Goal: Transaction & Acquisition: Purchase product/service

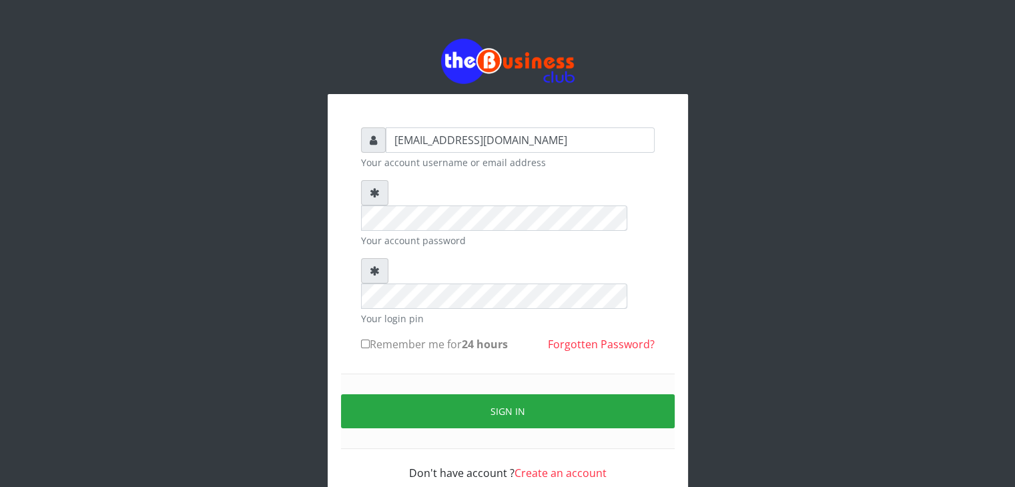
type input "[EMAIL_ADDRESS][DOMAIN_NAME]"
click at [412, 336] on label "Remember me for 24 hours" at bounding box center [434, 344] width 147 height 16
click at [370, 340] on input "Remember me for 24 hours" at bounding box center [365, 344] width 9 height 9
checkbox input "true"
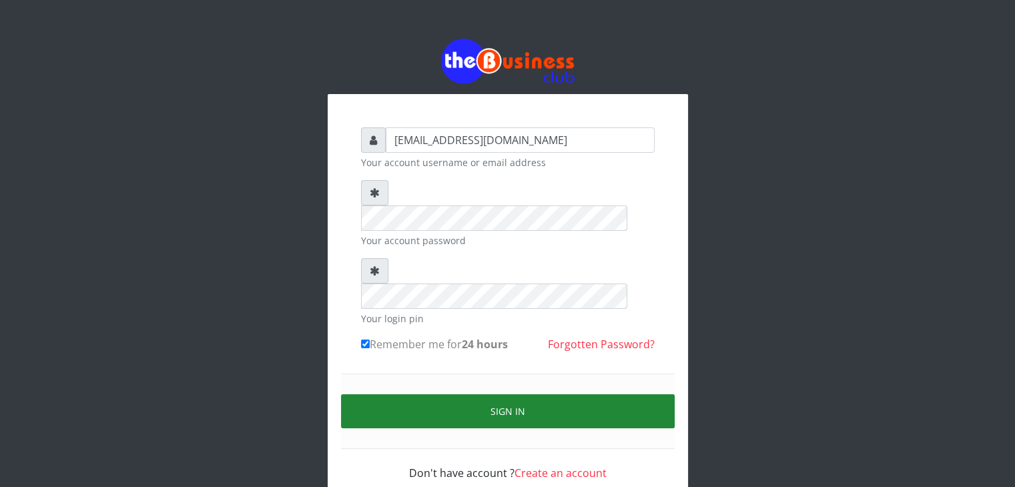
click at [443, 394] on button "Sign in" at bounding box center [508, 411] width 334 height 34
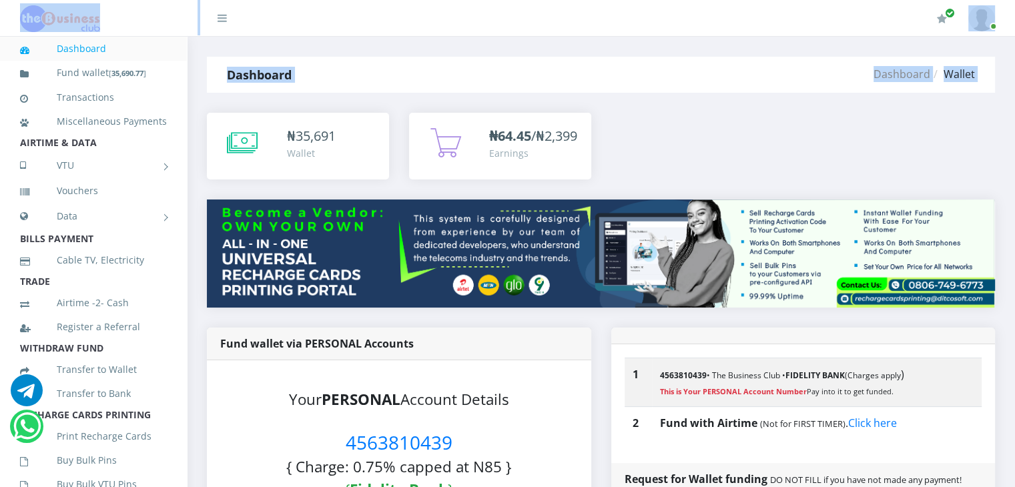
scroll to position [236, 0]
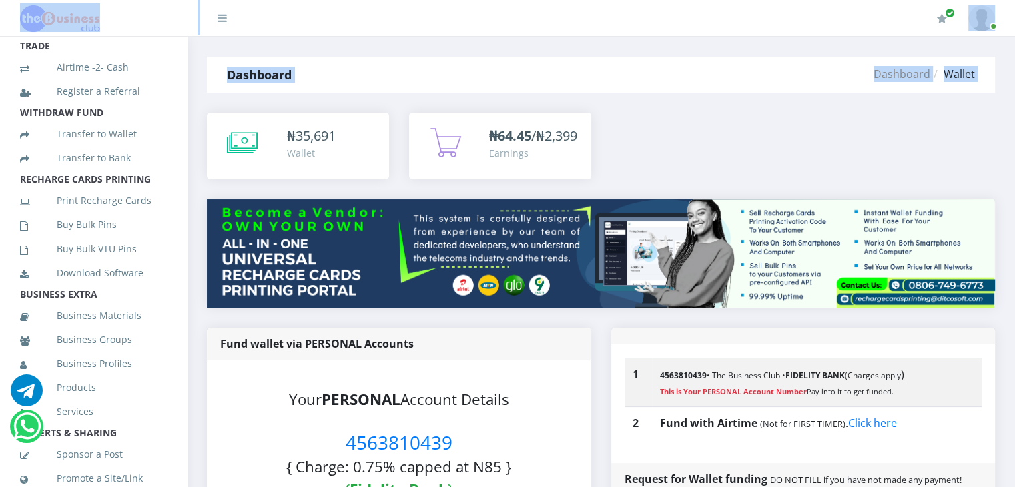
drag, startPoint x: 189, startPoint y: 205, endPoint x: 185, endPoint y: 228, distance: 22.5
click at [84, 240] on link "Buy Bulk Pins" at bounding box center [93, 225] width 147 height 31
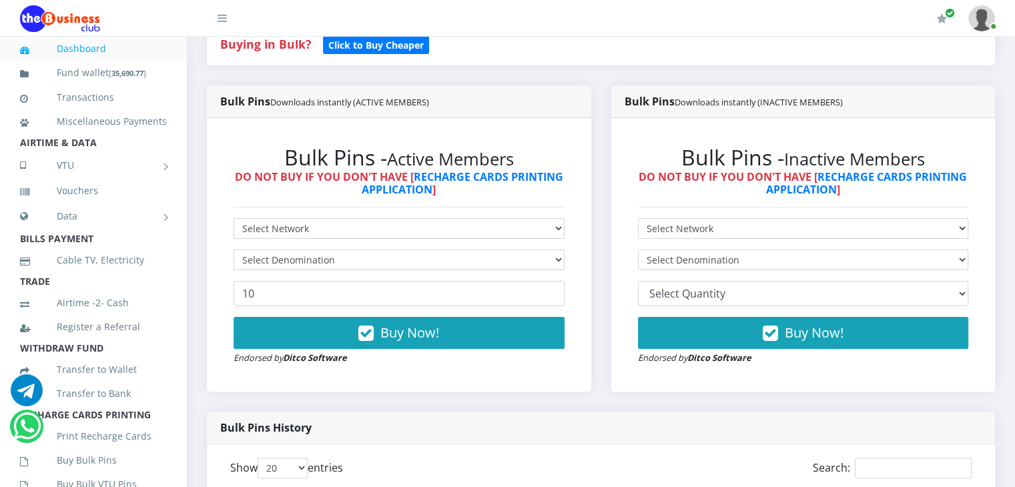
scroll to position [307, 0]
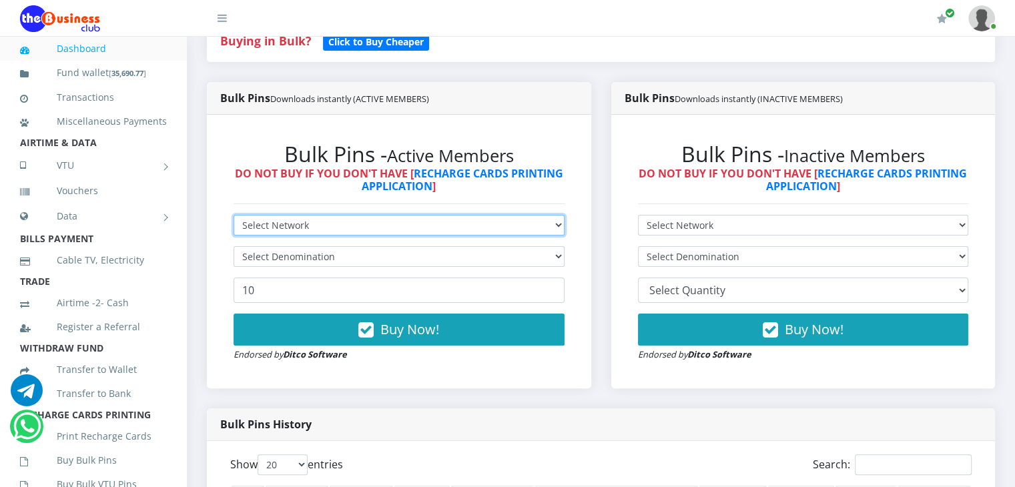
click at [510, 236] on select "Select Network MTN Globacom 9Mobile Airtel" at bounding box center [399, 225] width 331 height 21
select select "MTN"
click at [234, 229] on select "Select Network MTN Globacom 9Mobile Airtel" at bounding box center [399, 225] width 331 height 21
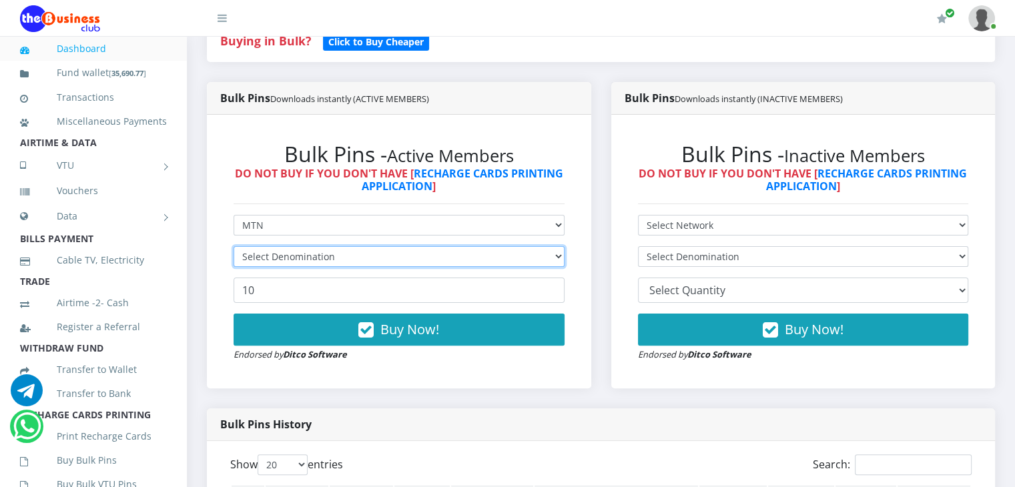
click at [368, 267] on select "Select Denomination" at bounding box center [399, 256] width 331 height 21
click at [461, 267] on select "Select Denomination" at bounding box center [399, 256] width 331 height 21
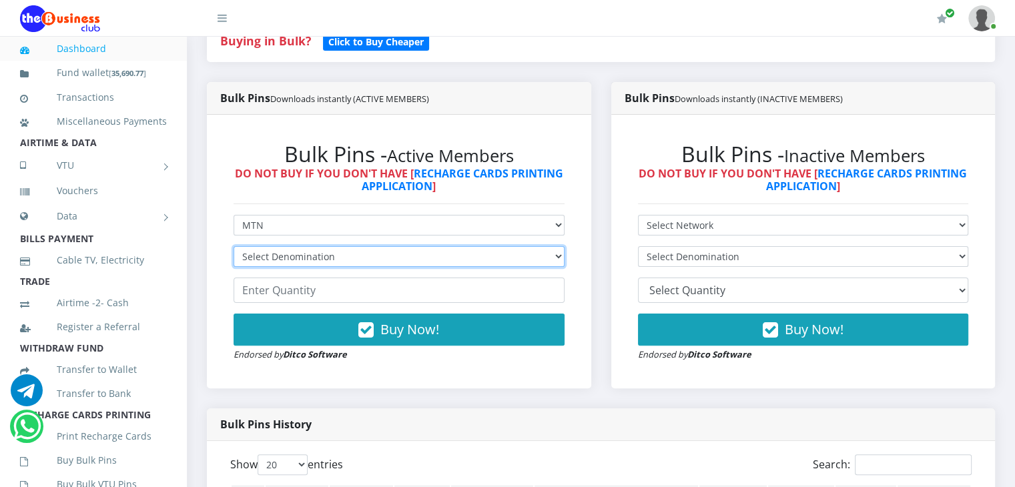
select select "96.99-100"
click at [234, 260] on select "Select Denomination MTN NGN100 - ₦96.99 MTN NGN200 - ₦193.98 MTN NGN400 - ₦387.…" at bounding box center [399, 256] width 331 height 21
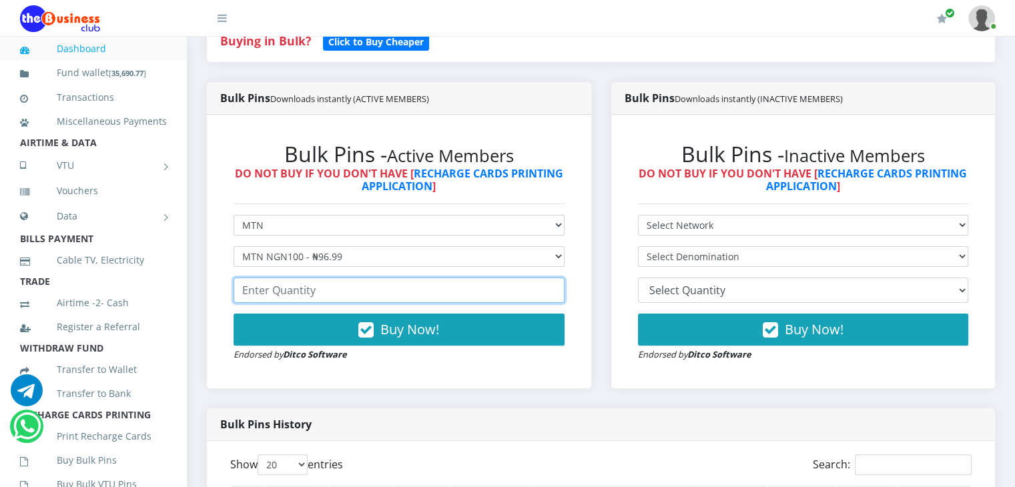
click at [384, 303] on input "number" at bounding box center [399, 290] width 331 height 25
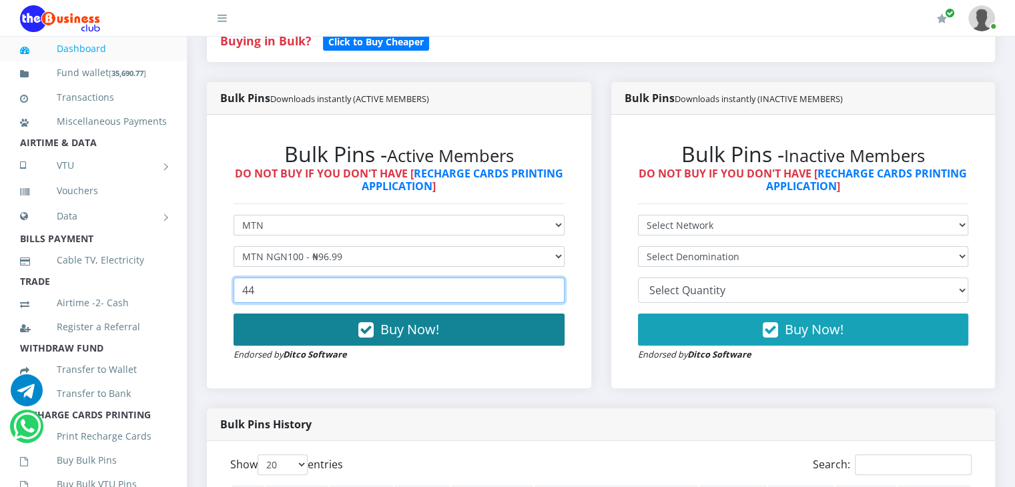
type input "44"
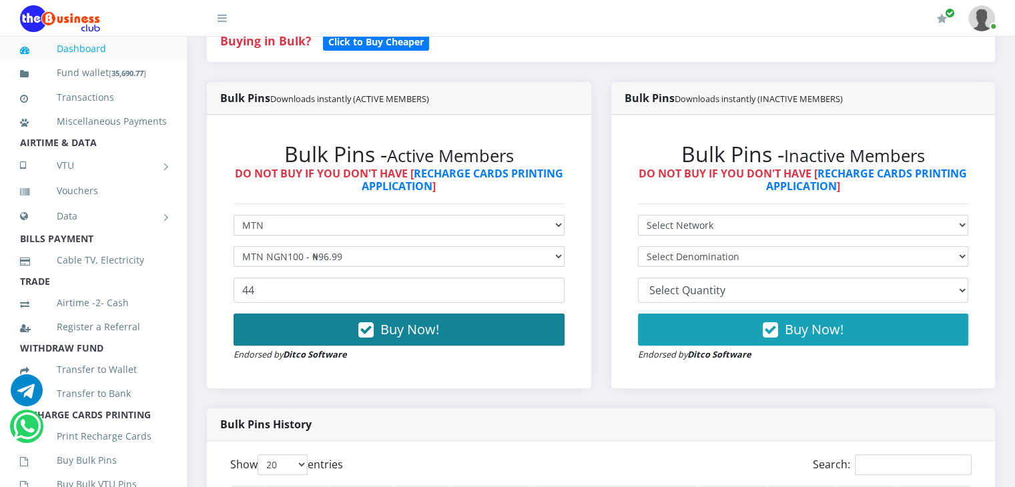
click at [428, 338] on span "Buy Now!" at bounding box center [409, 329] width 59 height 18
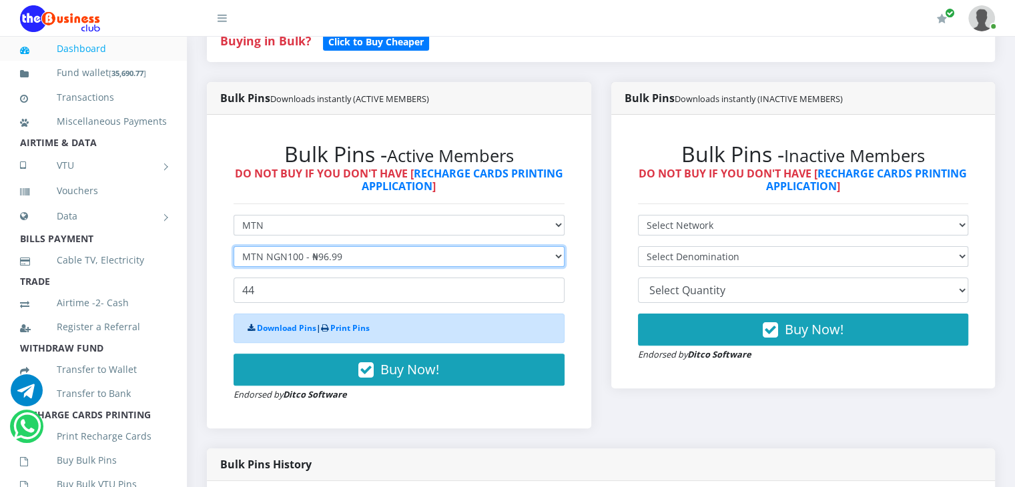
click at [376, 267] on select "Select Denomination MTN NGN100 - ₦96.99 MTN NGN200 - ₦193.98 MTN NGN400 - ₦387.…" at bounding box center [399, 256] width 331 height 21
click at [234, 260] on select "Select Denomination MTN NGN100 - ₦96.99 MTN NGN200 - ₦193.98 MTN NGN400 - ₦387.…" at bounding box center [399, 256] width 331 height 21
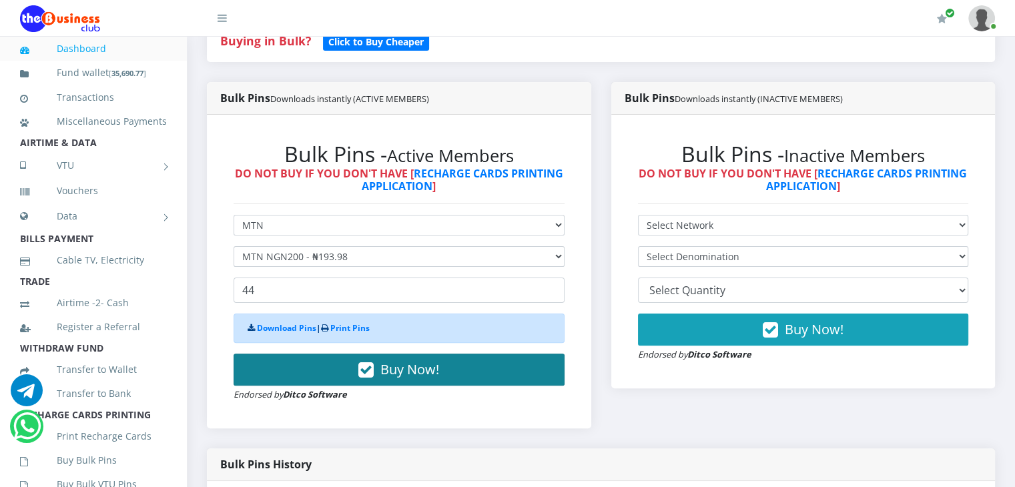
click at [391, 378] on span "Buy Now!" at bounding box center [409, 369] width 59 height 18
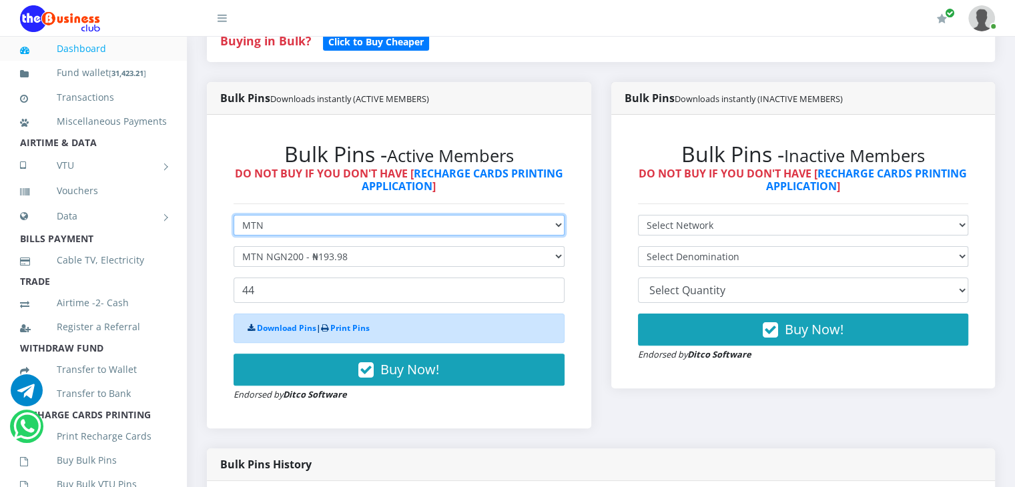
click at [392, 236] on select "Select Network MTN Globacom 9Mobile Airtel" at bounding box center [399, 225] width 331 height 21
click at [234, 229] on select "Select Network MTN Globacom 9Mobile Airtel" at bounding box center [399, 225] width 331 height 21
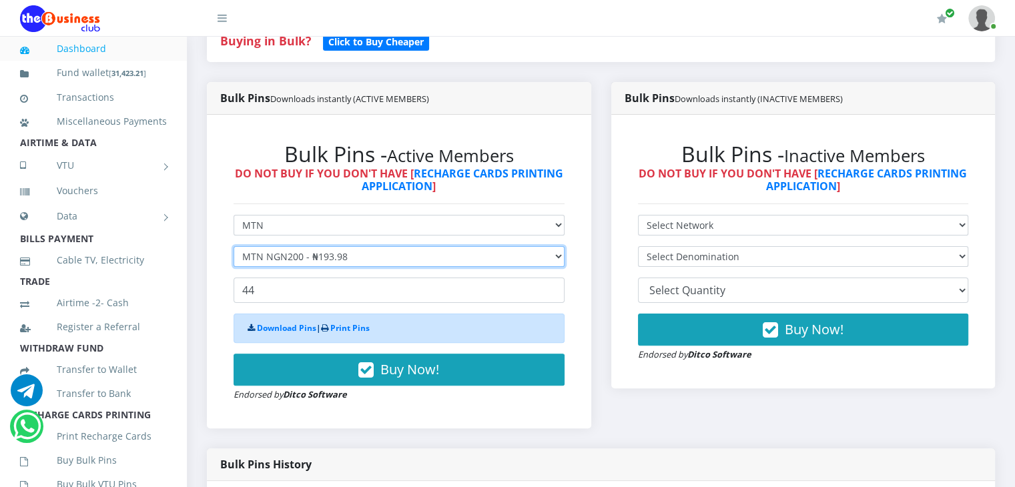
click at [292, 267] on select "Select Denomination MTN NGN100 - ₦96.99 MTN NGN200 - ₦193.98 MTN NGN400 - ₦387.…" at bounding box center [399, 256] width 331 height 21
select select "484.95-500"
click at [234, 260] on select "Select Denomination MTN NGN100 - ₦96.99 MTN NGN200 - ₦193.98 MTN NGN400 - ₦387.…" at bounding box center [399, 256] width 331 height 21
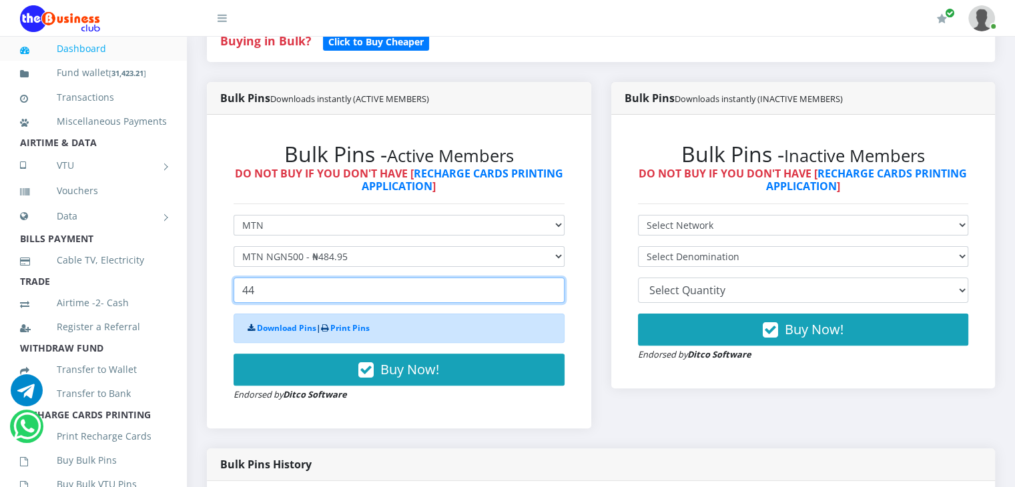
click at [254, 303] on input "44" at bounding box center [399, 290] width 331 height 25
click at [246, 303] on input "44" at bounding box center [399, 290] width 331 height 25
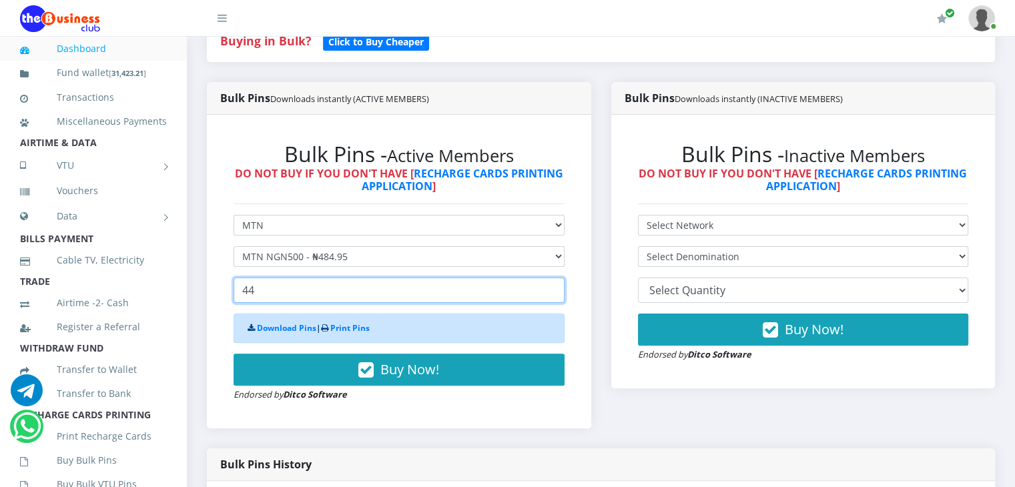
click at [246, 303] on input "44" at bounding box center [399, 290] width 331 height 25
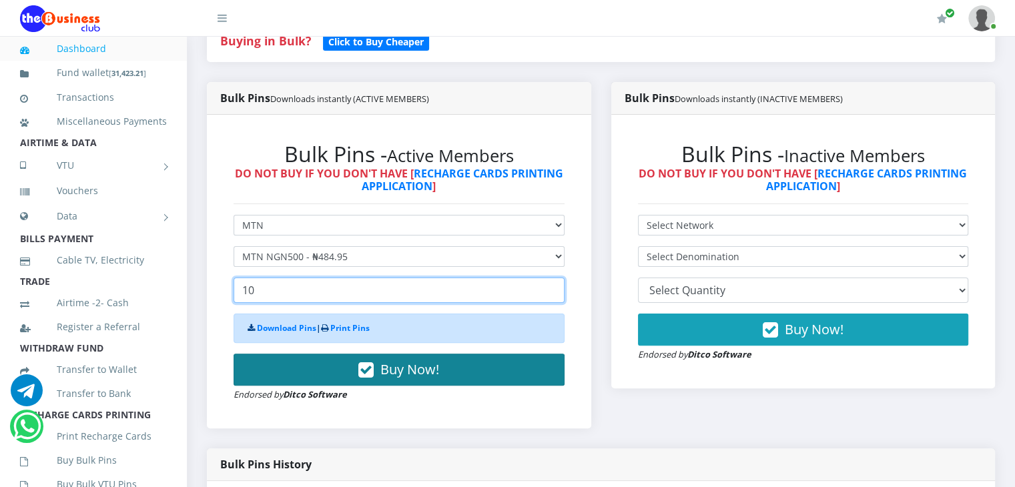
type input "10"
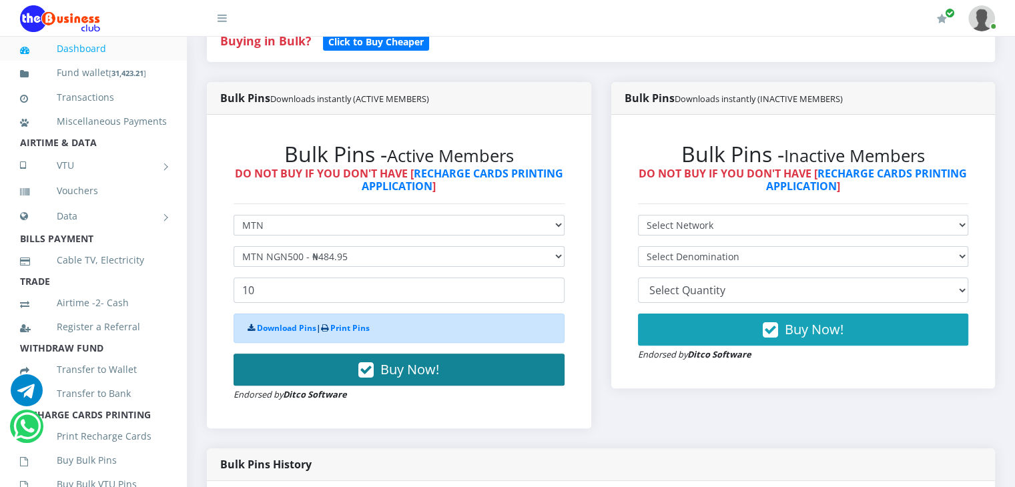
click at [425, 378] on span "Buy Now!" at bounding box center [409, 369] width 59 height 18
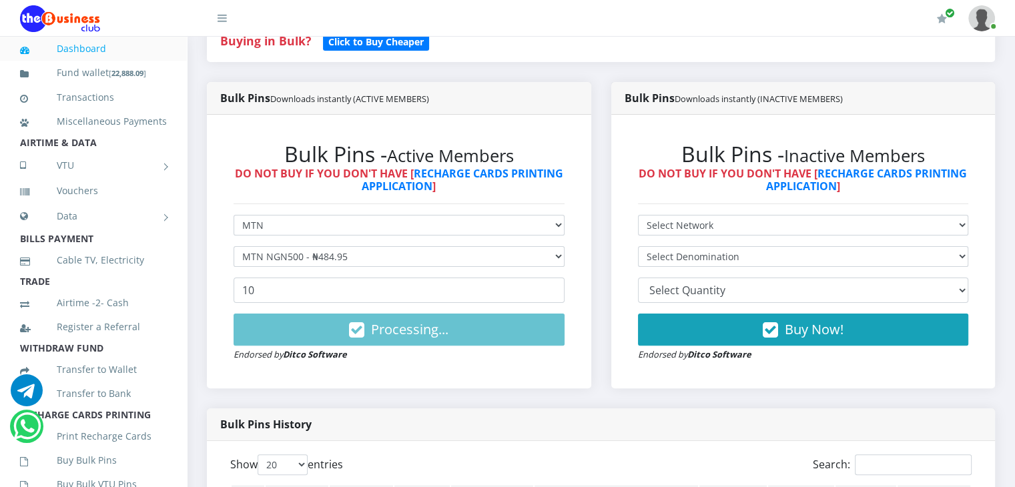
scroll to position [193, 0]
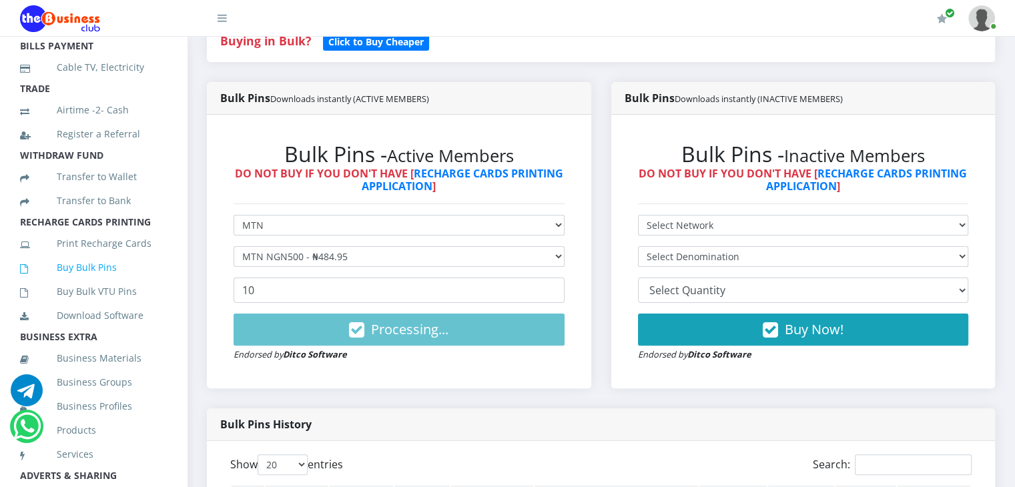
click at [54, 274] on icon at bounding box center [38, 268] width 37 height 9
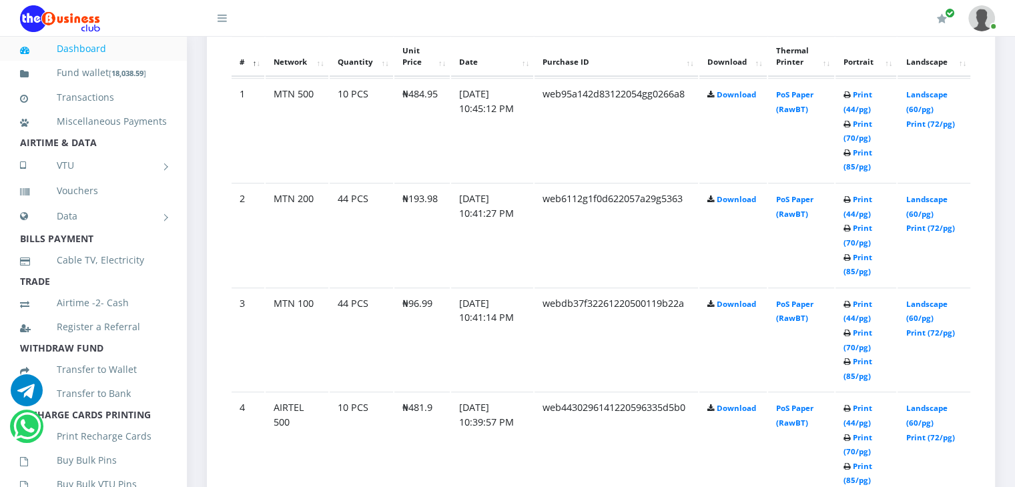
drag, startPoint x: 855, startPoint y: 350, endPoint x: 249, endPoint y: 163, distance: 634.4
click at [249, 163] on td "1" at bounding box center [248, 129] width 33 height 103
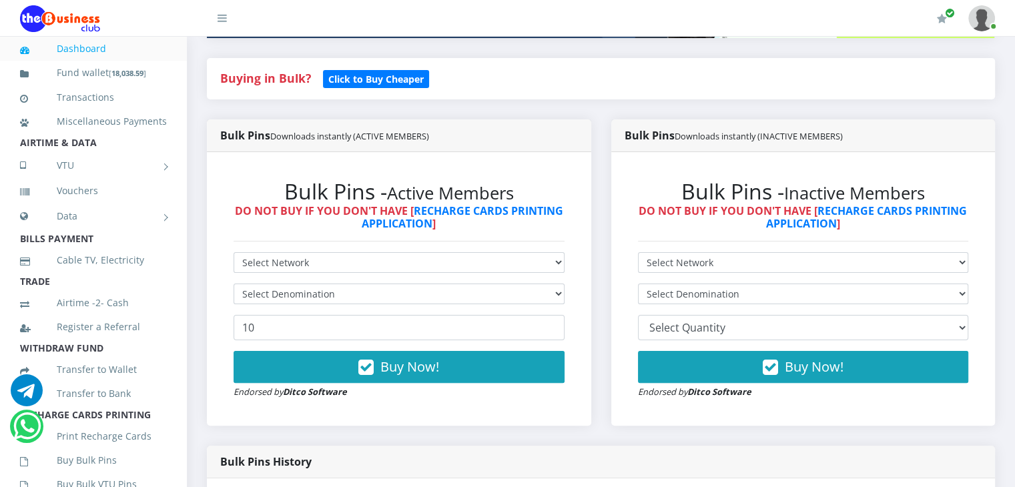
scroll to position [317, 0]
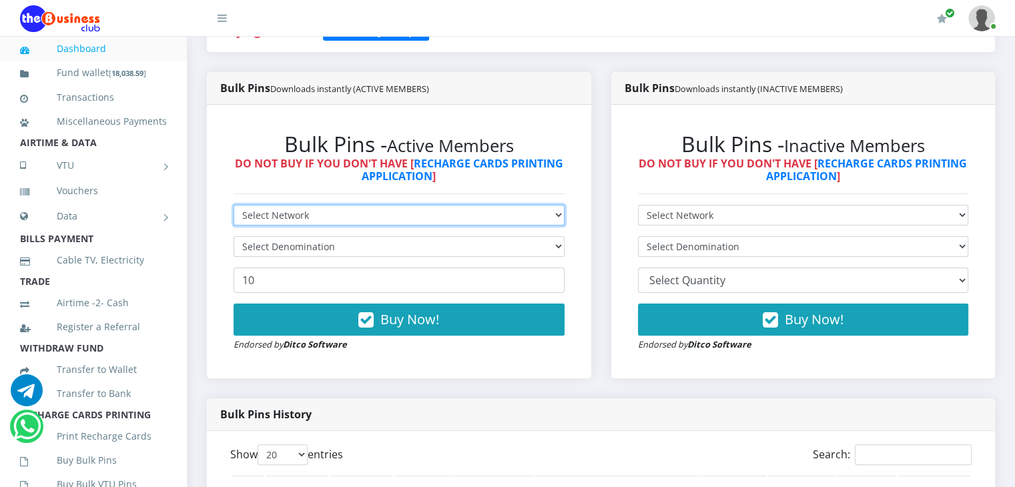
click at [550, 226] on select "Select Network MTN Globacom 9Mobile Airtel" at bounding box center [399, 215] width 331 height 21
select select "Airtel"
click at [234, 220] on select "Select Network MTN Globacom 9Mobile Airtel" at bounding box center [399, 215] width 331 height 21
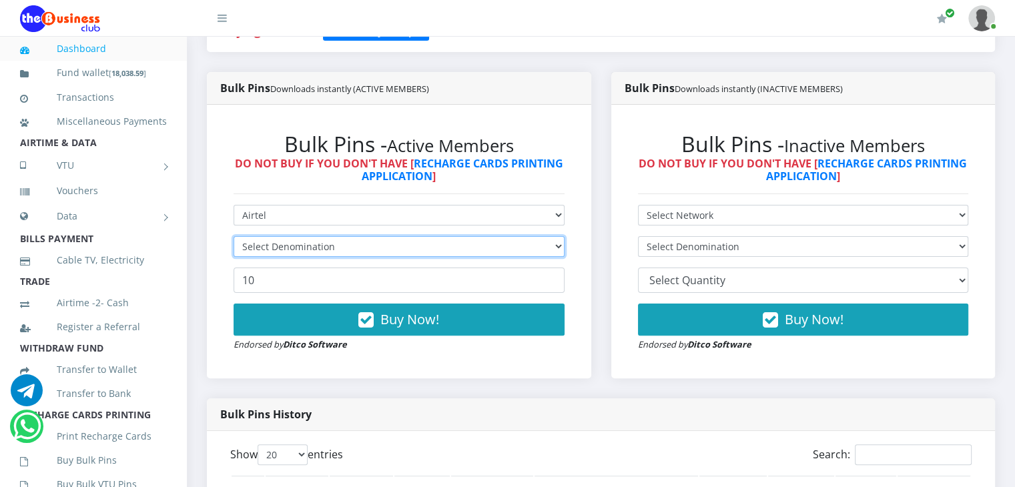
click at [348, 257] on select "Select Denomination" at bounding box center [399, 246] width 331 height 21
select select "96.38-100"
click at [234, 251] on select "Select Denomination Airtel NGN100 - ₦96.38 Airtel NGN200 - ₦192.76 Airtel NGN50…" at bounding box center [399, 246] width 331 height 21
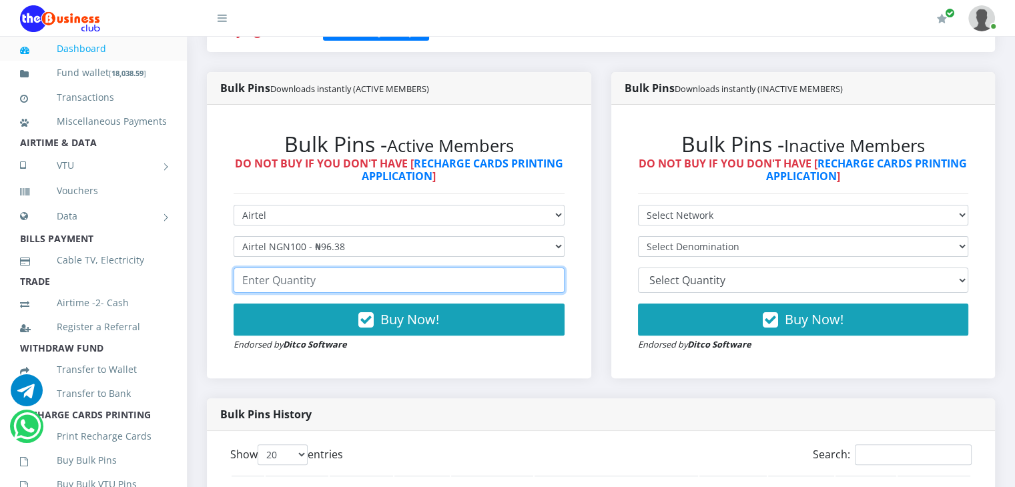
click at [330, 293] on input "number" at bounding box center [399, 280] width 331 height 25
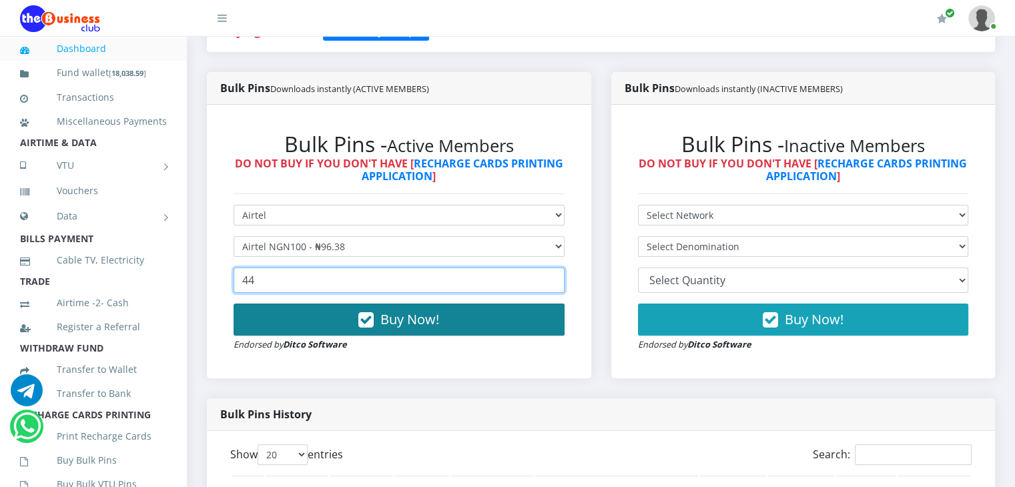
type input "44"
click at [400, 328] on span "Buy Now!" at bounding box center [409, 319] width 59 height 18
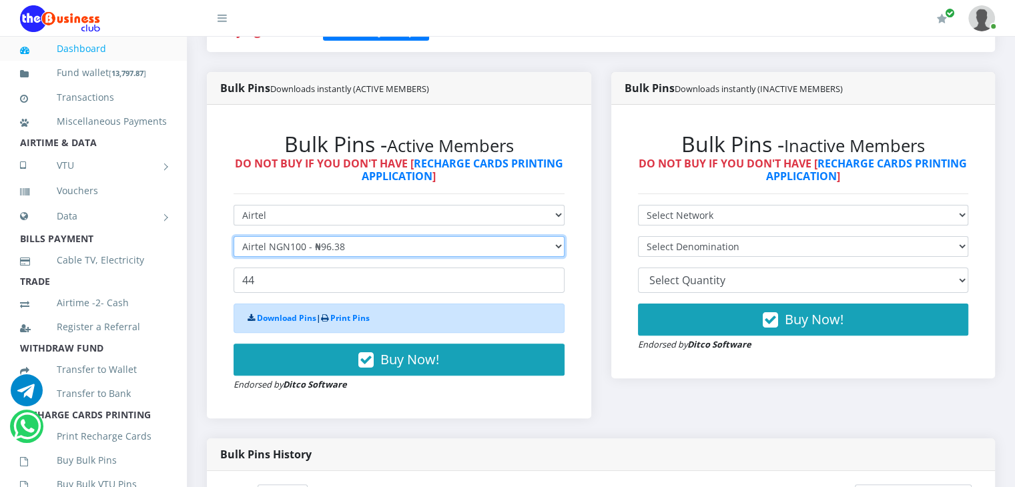
click at [382, 257] on select "Select Denomination Airtel NGN100 - ₦96.38 Airtel NGN200 - ₦192.76 Airtel NGN50…" at bounding box center [399, 246] width 331 height 21
click at [234, 251] on select "Select Denomination Airtel NGN100 - ₦96.38 Airtel NGN200 - ₦192.76 Airtel NGN50…" at bounding box center [399, 246] width 331 height 21
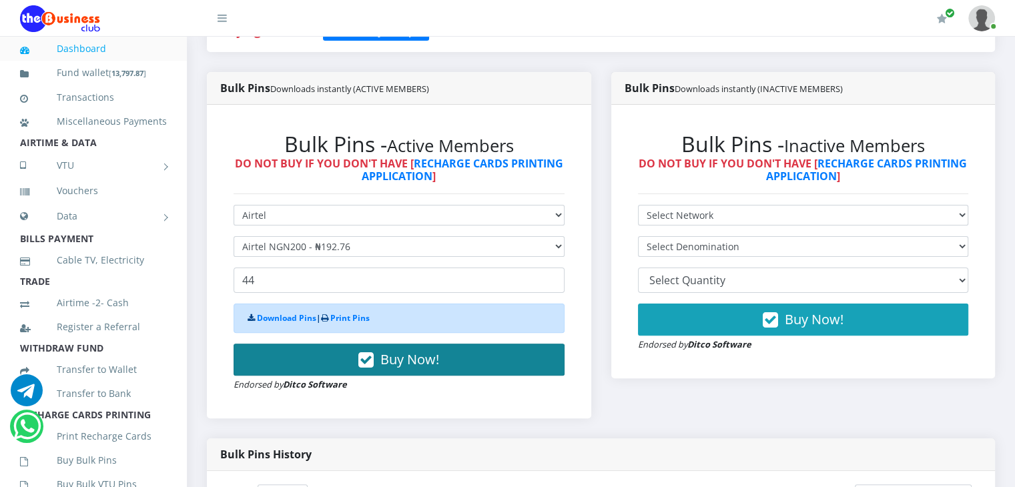
click at [404, 368] on span "Buy Now!" at bounding box center [409, 359] width 59 height 18
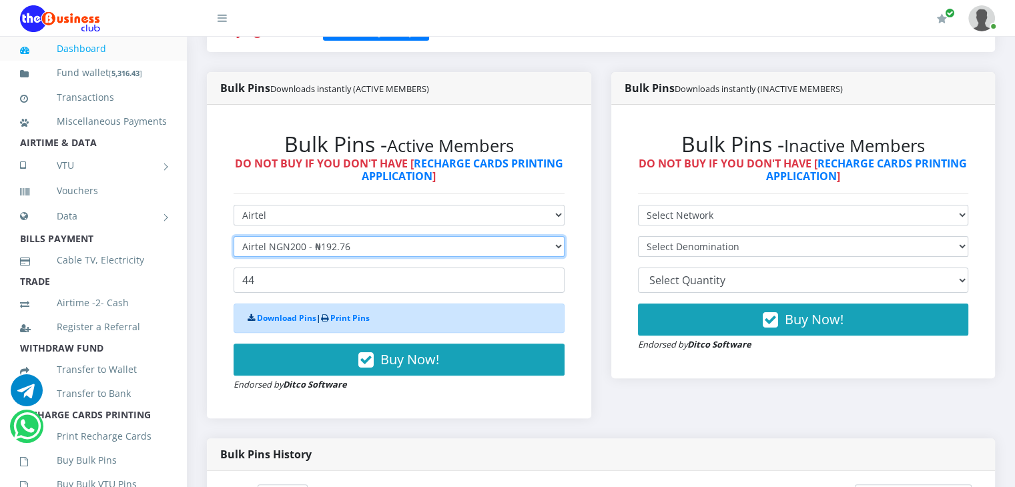
click at [390, 257] on select "Select Denomination Airtel NGN100 - ₦96.38 Airtel NGN200 - ₦192.76 Airtel NGN50…" at bounding box center [399, 246] width 331 height 21
select select "481.9-500"
click at [234, 251] on select "Select Denomination Airtel NGN100 - ₦96.38 Airtel NGN200 - ₦192.76 Airtel NGN50…" at bounding box center [399, 246] width 331 height 21
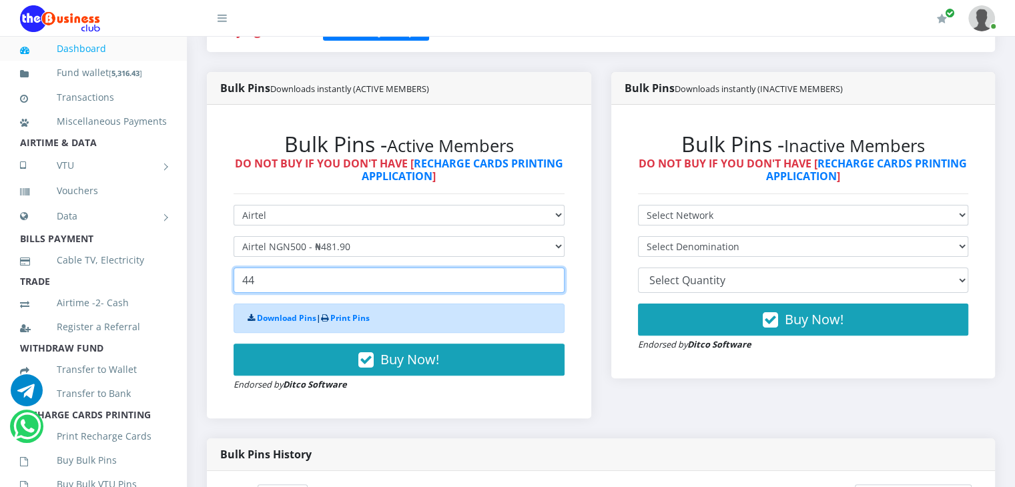
click at [256, 293] on input "44" at bounding box center [399, 280] width 331 height 25
click at [248, 293] on input "44" at bounding box center [399, 280] width 331 height 25
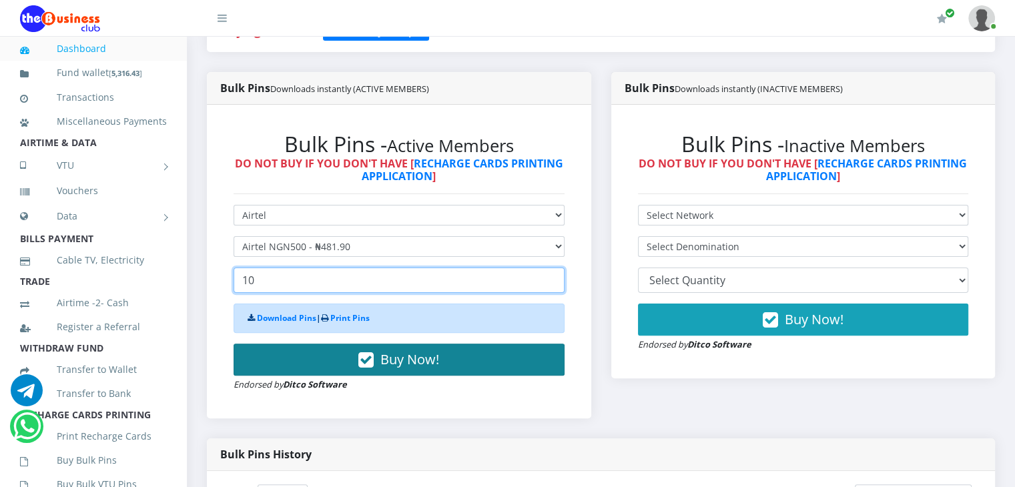
type input "10"
click at [404, 367] on span "Buy Now!" at bounding box center [409, 359] width 59 height 18
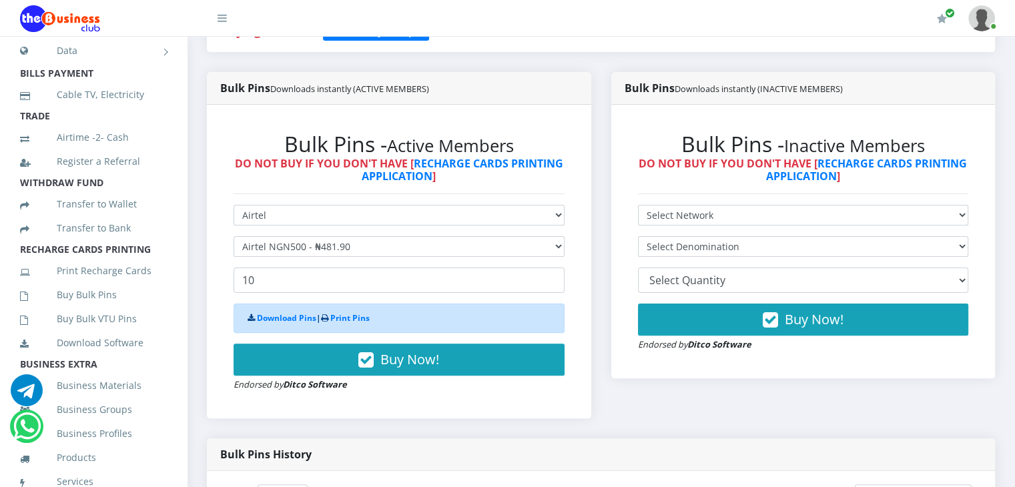
scroll to position [166, 0]
click at [91, 310] on link "Buy Bulk Pins" at bounding box center [93, 294] width 147 height 31
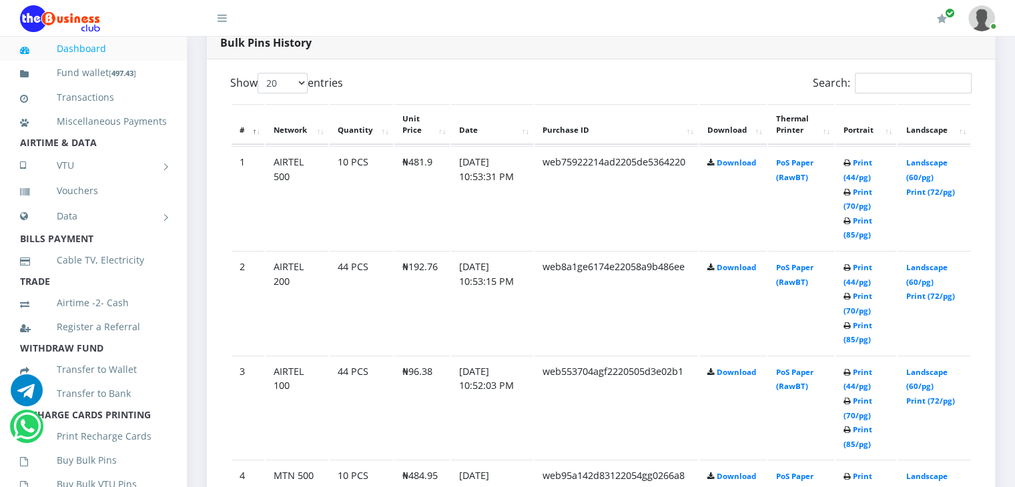
scroll to position [727, 0]
